Goal: Task Accomplishment & Management: Manage account settings

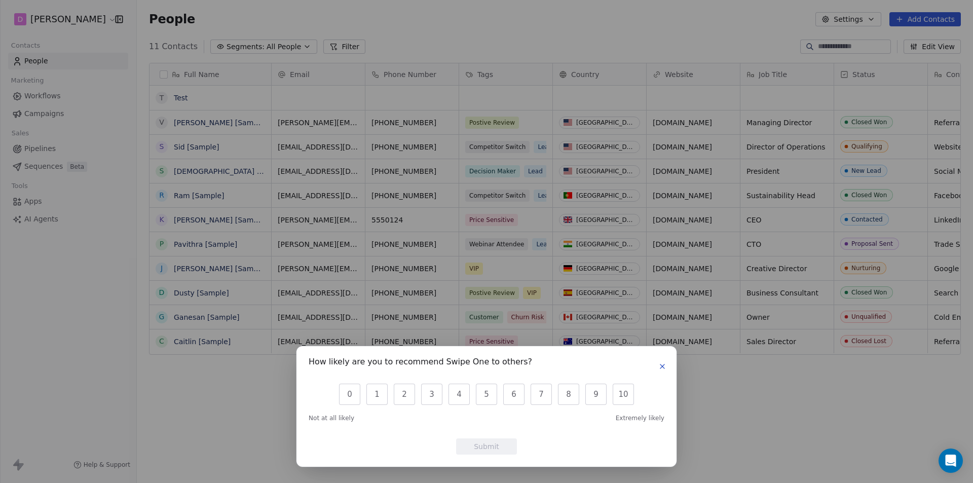
scroll to position [417, 829]
click at [665, 369] on icon "button" at bounding box center [663, 367] width 8 height 8
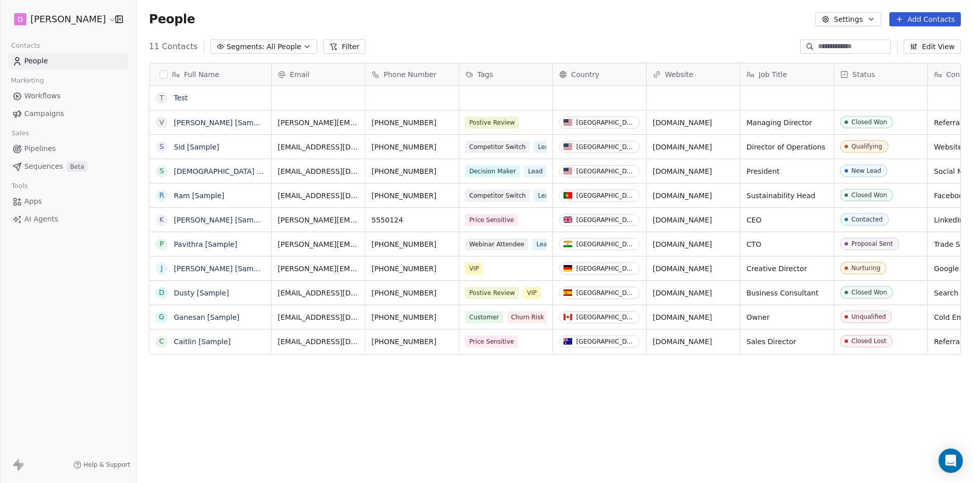
click at [60, 18] on html "D [PERSON_NAME] Contacts People Marketing Workflows Campaigns Sales Pipelines S…" at bounding box center [486, 241] width 973 height 483
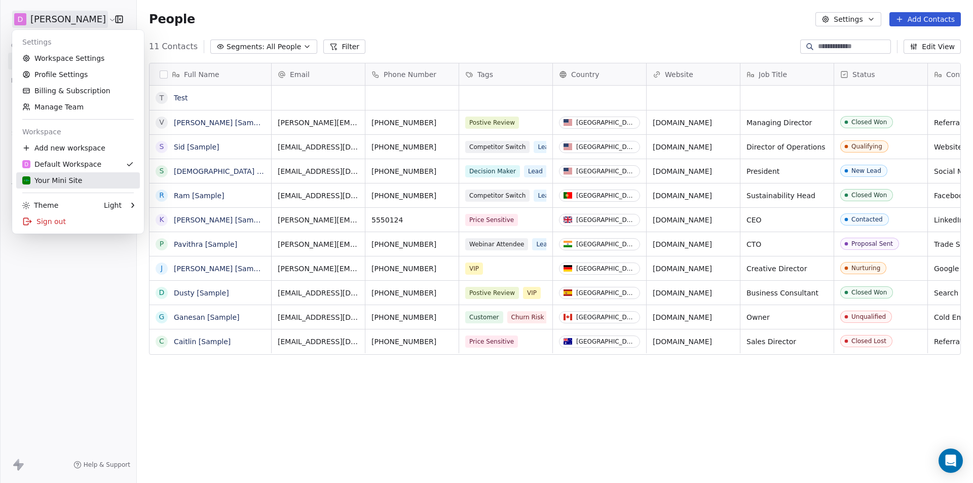
click at [66, 180] on div "Your Mini Site" at bounding box center [52, 180] width 60 height 10
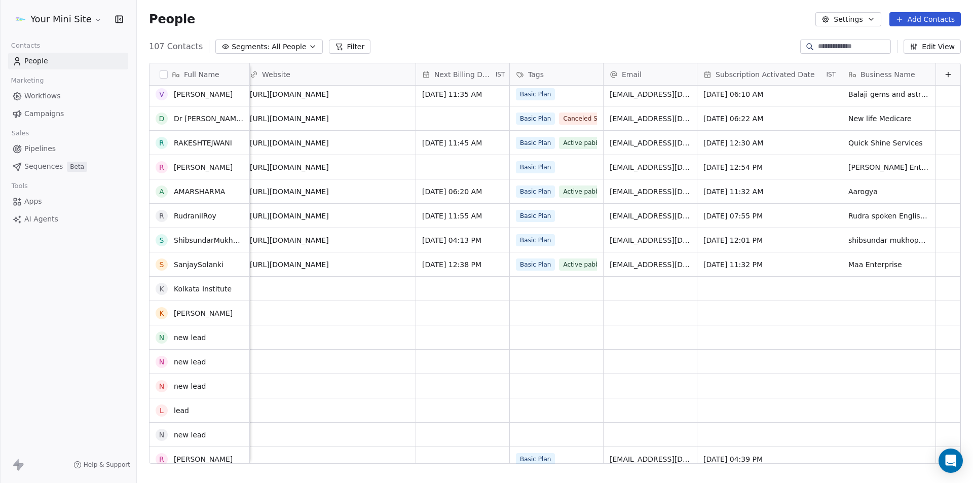
scroll to position [101, 0]
click at [290, 50] on span "All People" at bounding box center [289, 47] width 34 height 11
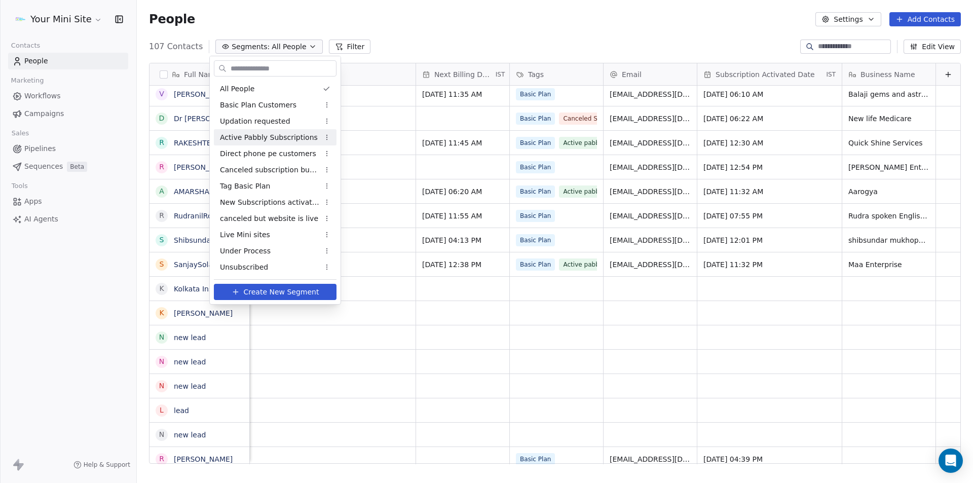
click at [248, 137] on span "Active Pabbly Subscriptions" at bounding box center [269, 137] width 98 height 11
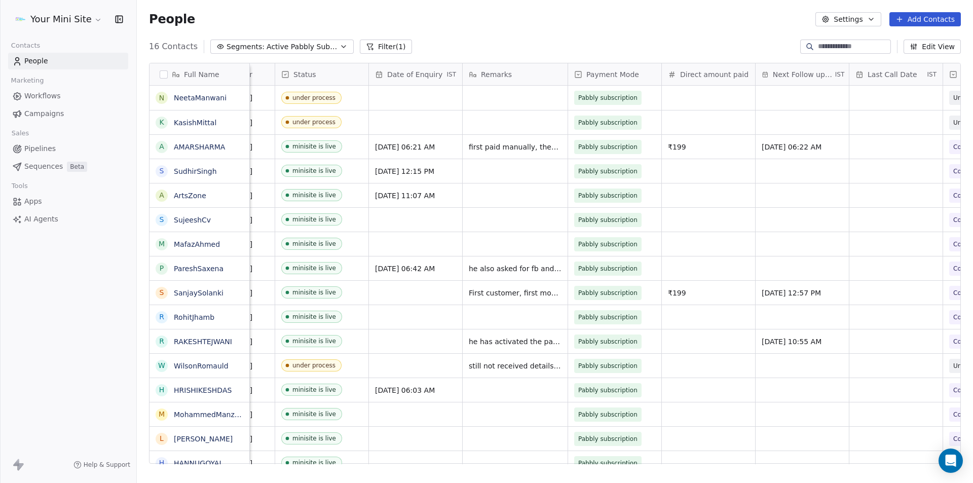
scroll to position [0, 0]
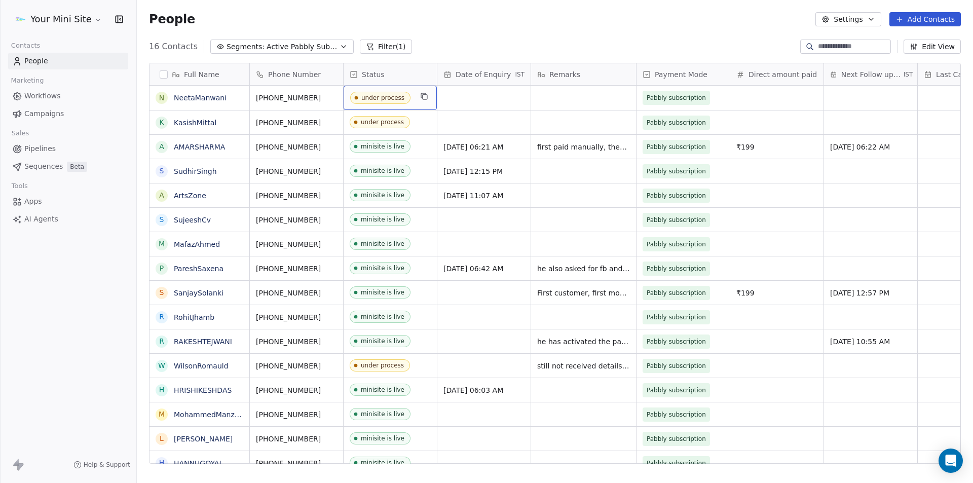
click at [416, 96] on div "under process" at bounding box center [390, 98] width 93 height 24
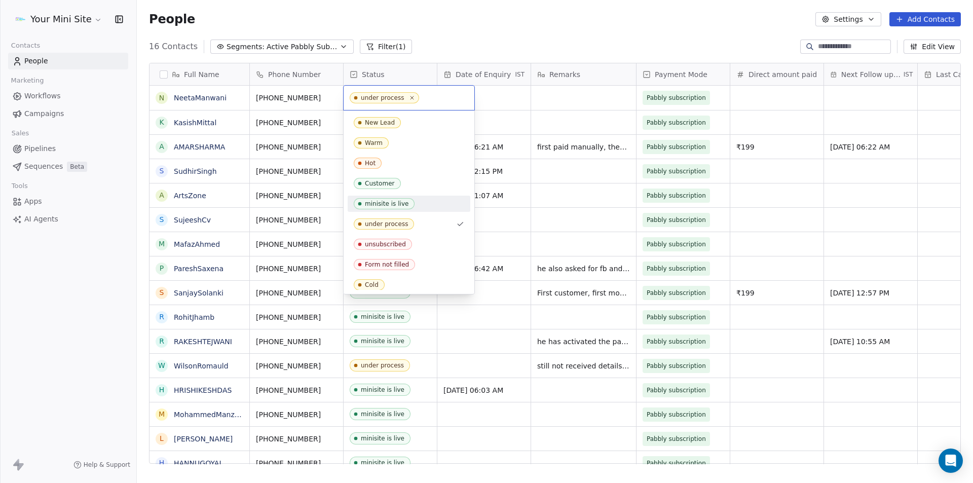
click at [395, 204] on div "minisite is live" at bounding box center [387, 203] width 44 height 7
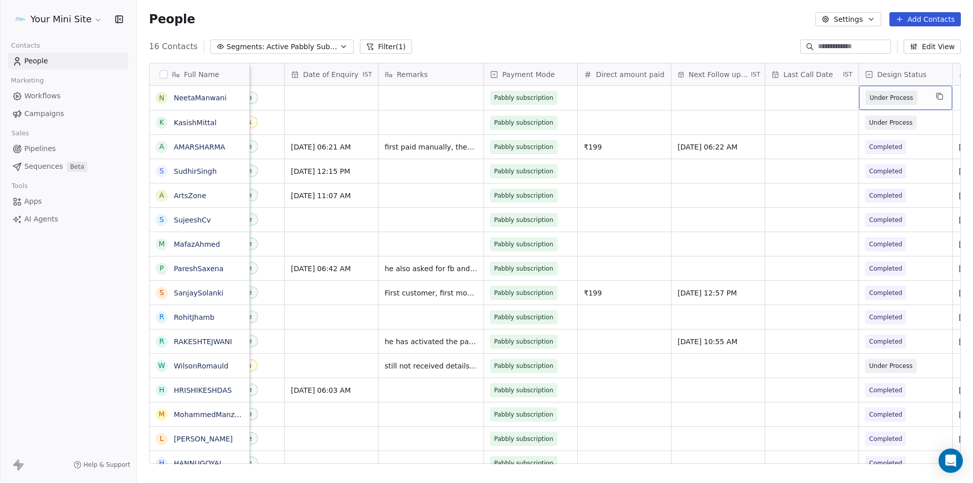
scroll to position [0, 325]
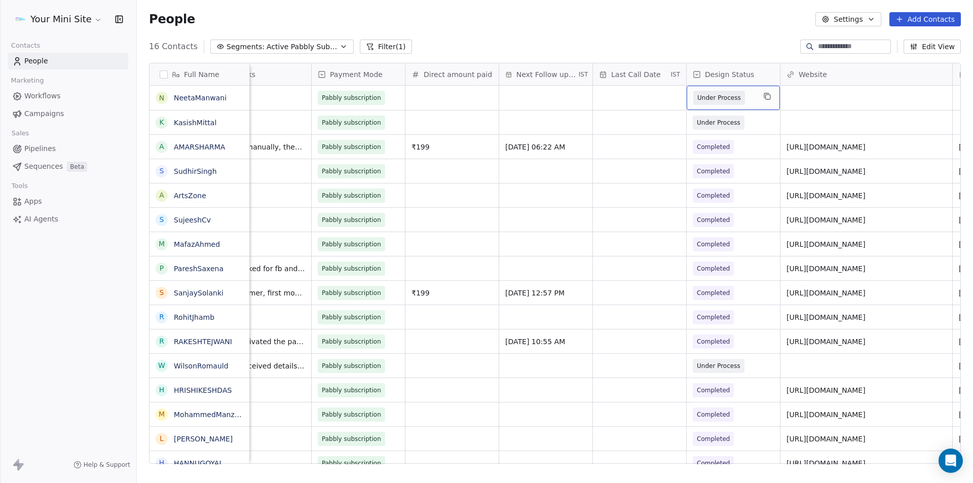
click at [760, 94] on div "Under Process" at bounding box center [733, 98] width 93 height 24
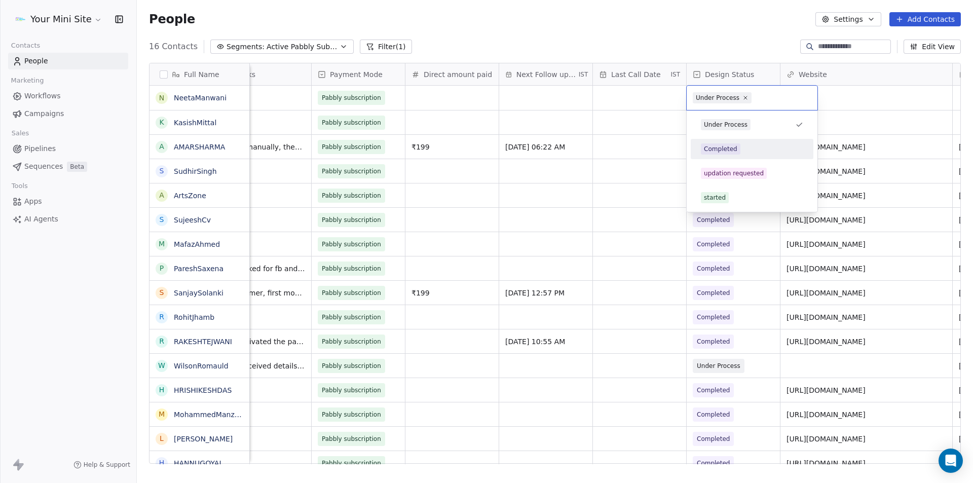
click at [733, 151] on div "Completed" at bounding box center [720, 149] width 33 height 9
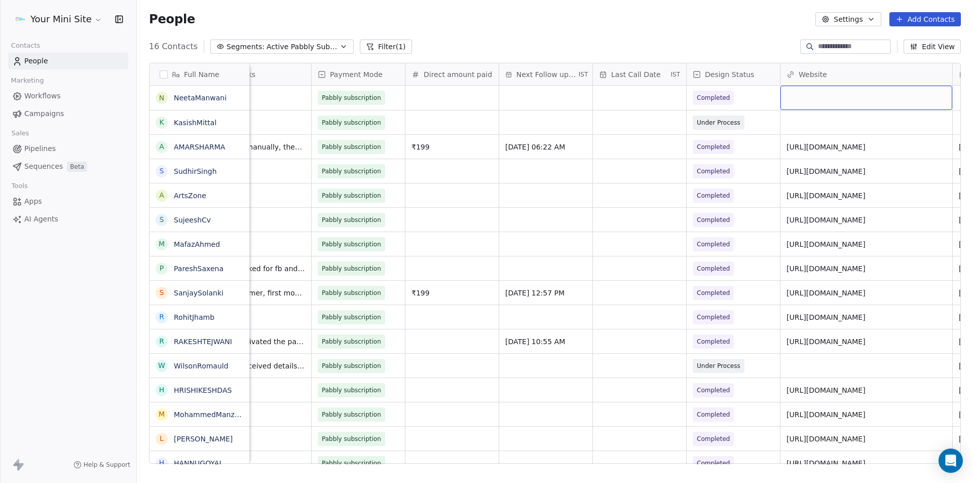
click at [802, 96] on div "grid" at bounding box center [867, 98] width 172 height 24
type input "**********"
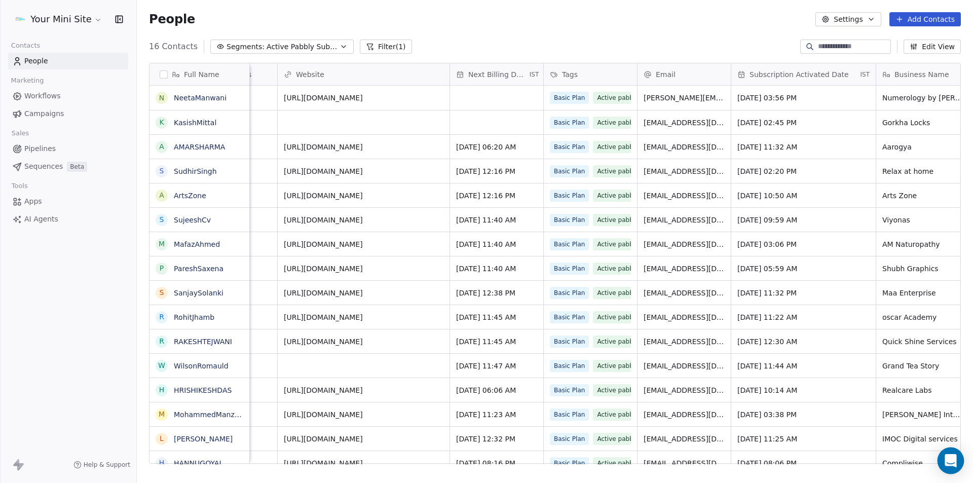
scroll to position [0, 870]
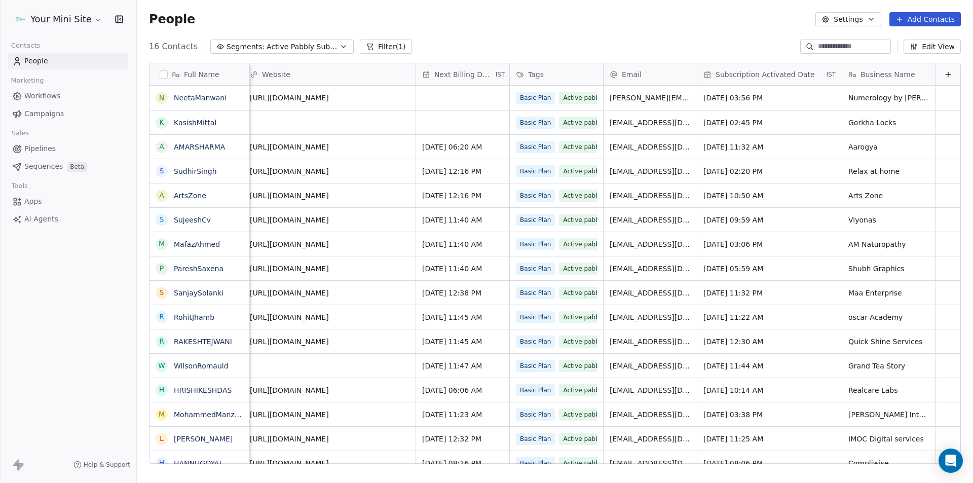
drag, startPoint x: 682, startPoint y: 461, endPoint x: 965, endPoint y: 450, distance: 282.6
click at [965, 450] on html "Your Mini Site Contacts People Marketing Workflows Campaigns Sales Pipelines Se…" at bounding box center [486, 241] width 973 height 483
click at [913, 98] on span "Numerology by [PERSON_NAME]" at bounding box center [907, 98] width 116 height 10
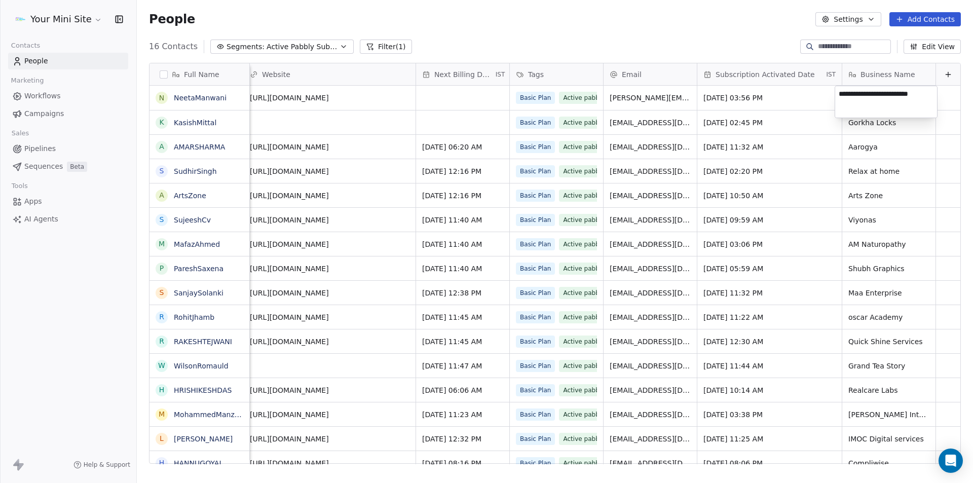
type textarea "**********"
click at [795, 149] on html "Your Mini Site Contacts People Marketing Workflows Campaigns Sales Pipelines Se…" at bounding box center [486, 241] width 973 height 483
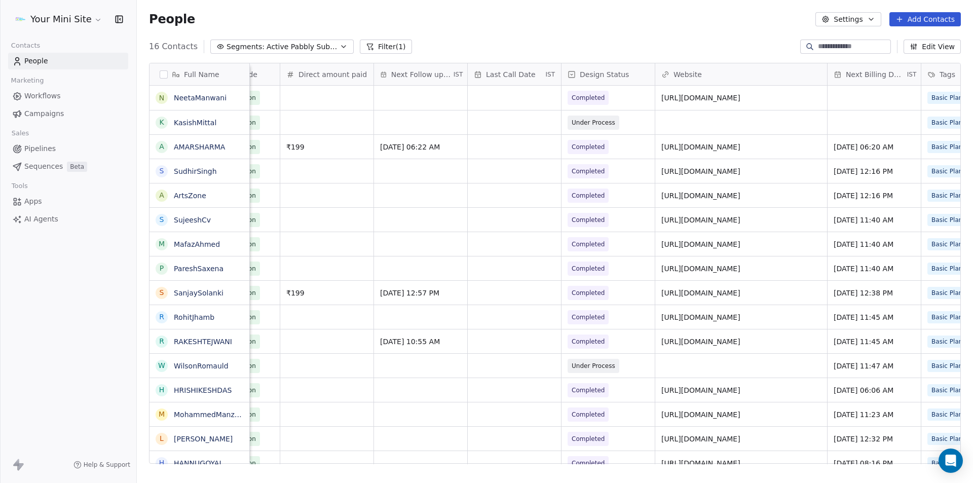
scroll to position [0, 0]
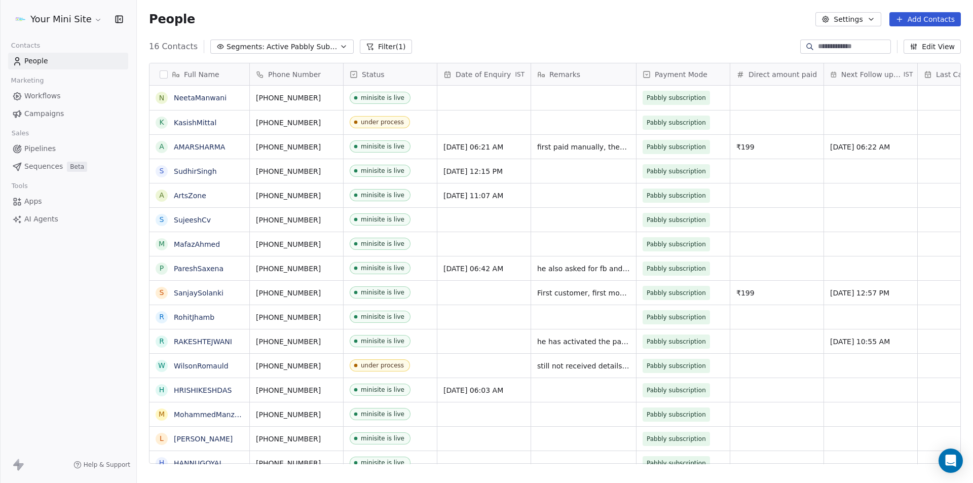
click at [449, 29] on div "People Settings Add Contacts" at bounding box center [555, 19] width 837 height 39
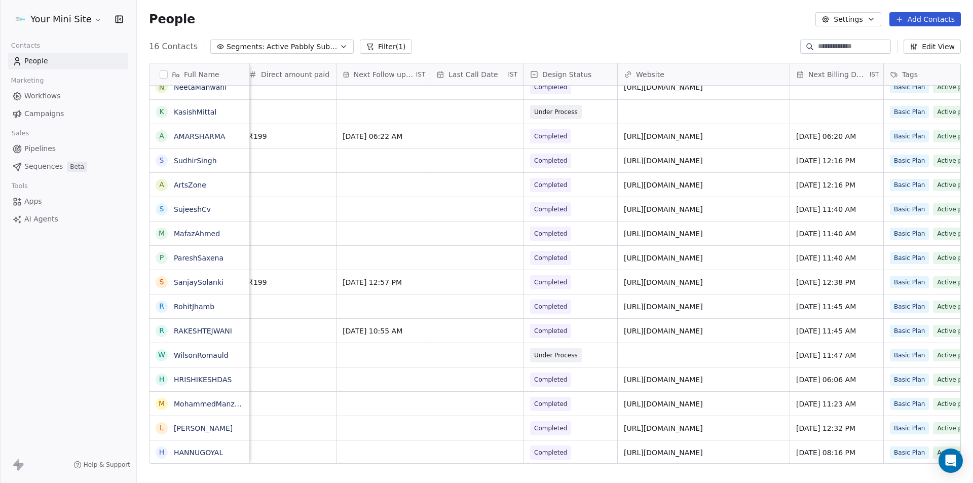
scroll to position [0, 870]
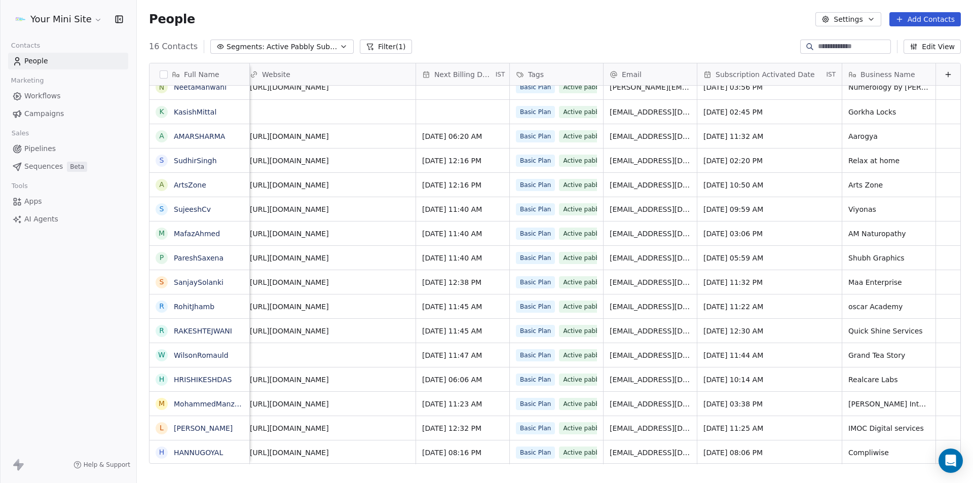
click at [69, 308] on div "Your Mini Site Contacts People Marketing Workflows Campaigns Sales Pipelines Se…" at bounding box center [68, 241] width 136 height 483
click at [41, 63] on span "People" at bounding box center [36, 61] width 24 height 11
click at [93, 20] on html "Your Mini Site Contacts People Marketing Workflows Campaigns Sales Pipelines Se…" at bounding box center [486, 241] width 973 height 483
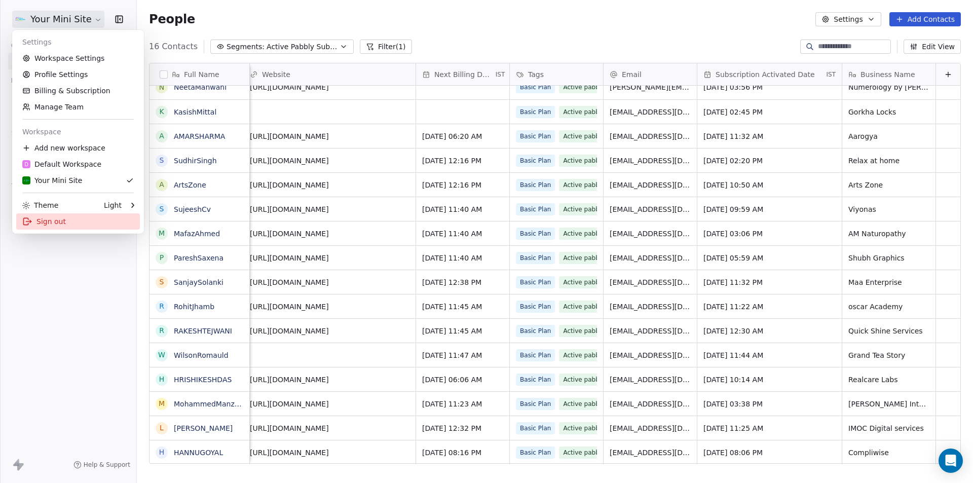
click at [47, 225] on div "Sign out" at bounding box center [78, 221] width 124 height 16
